Goal: Find contact information: Find contact information

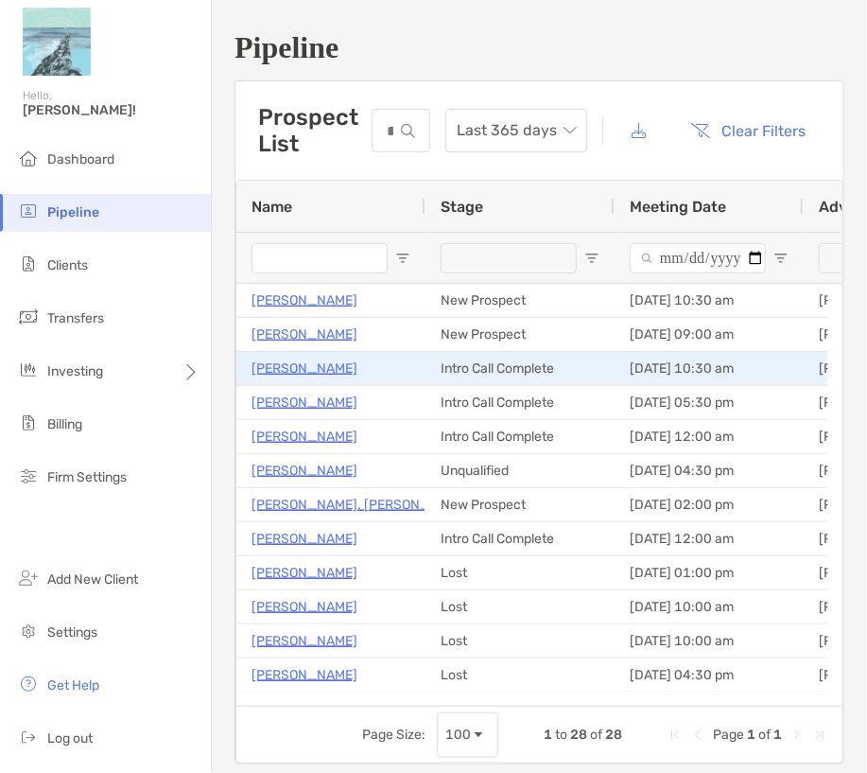
click at [292, 366] on p "[PERSON_NAME]" at bounding box center [305, 369] width 106 height 24
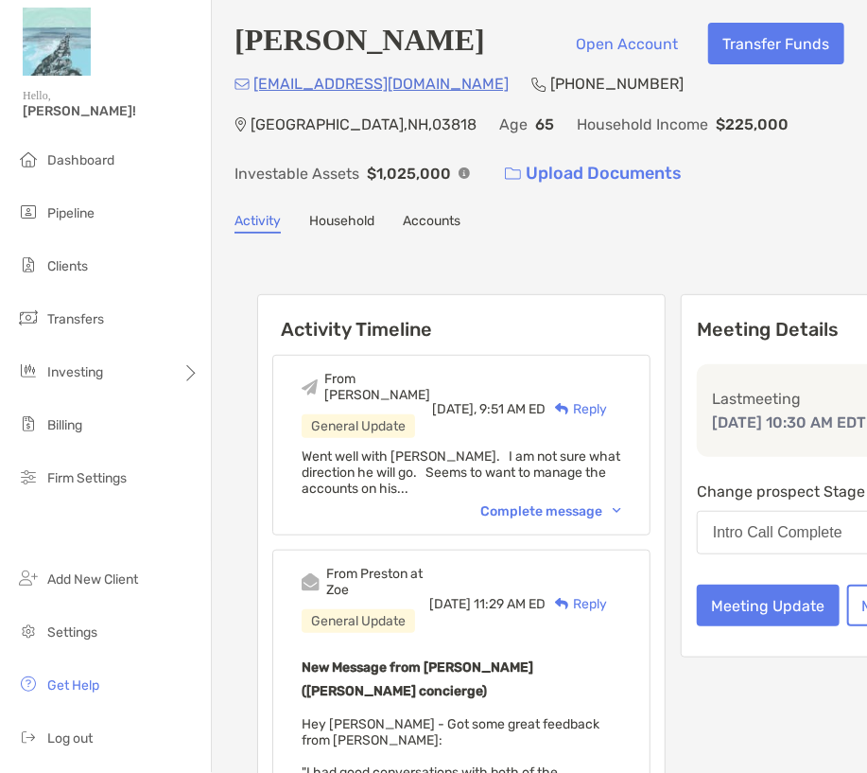
click at [480, 519] on div "Complete message" at bounding box center [550, 511] width 141 height 16
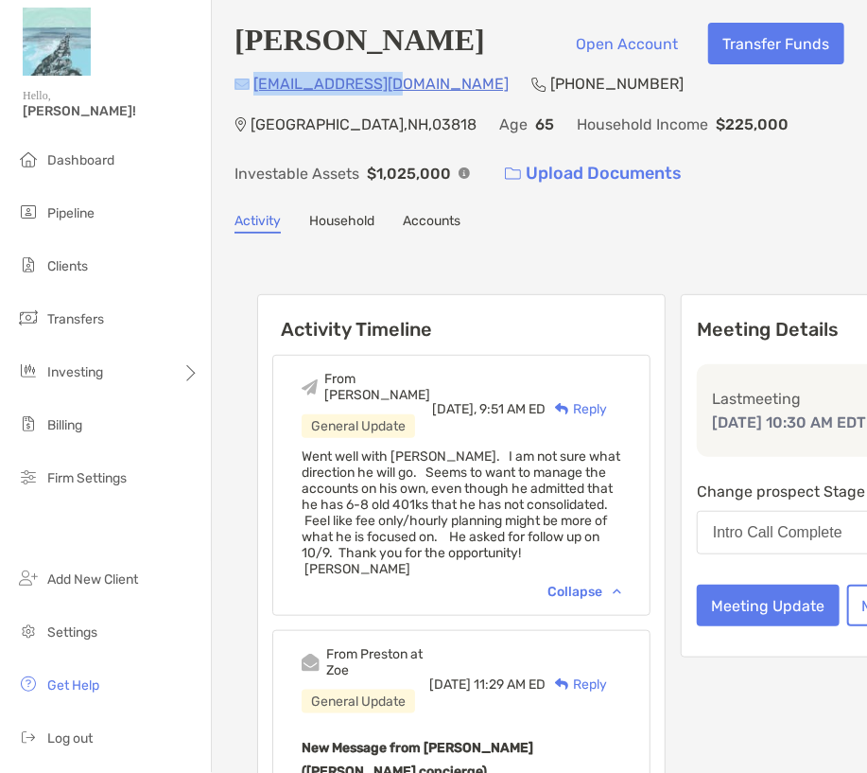
drag, startPoint x: 407, startPoint y: 84, endPoint x: 250, endPoint y: 90, distance: 157.1
click at [250, 90] on div "[EMAIL_ADDRESS][DOMAIN_NAME] (301) 651-[GEOGRAPHIC_DATA] Age [DEMOGRAPHIC_DATA]…" at bounding box center [540, 133] width 610 height 122
copy div "[EMAIL_ADDRESS][DOMAIN_NAME]"
